Goal: Transaction & Acquisition: Purchase product/service

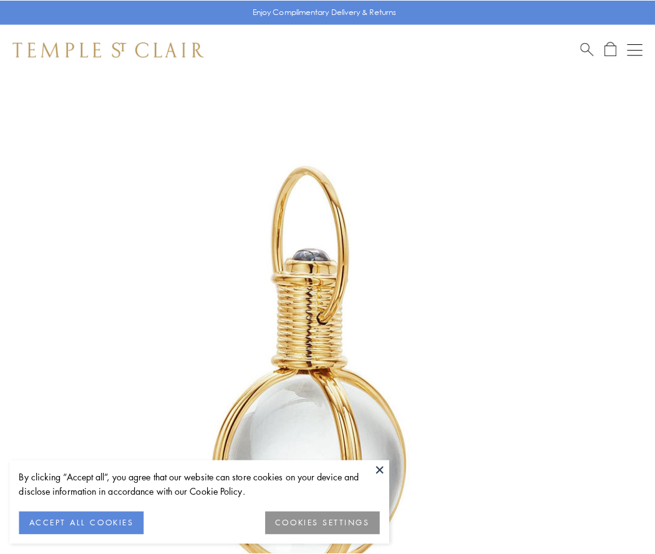
scroll to position [326, 0]
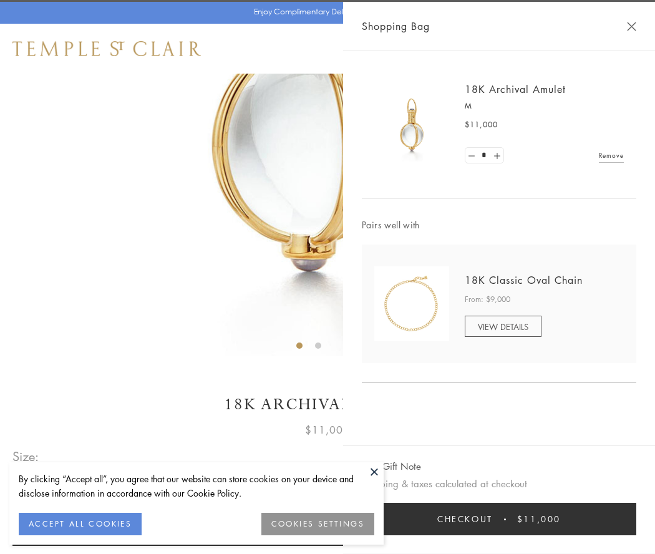
click at [499, 519] on button "Checkout $11,000" at bounding box center [499, 519] width 274 height 32
